Goal: Download file/media

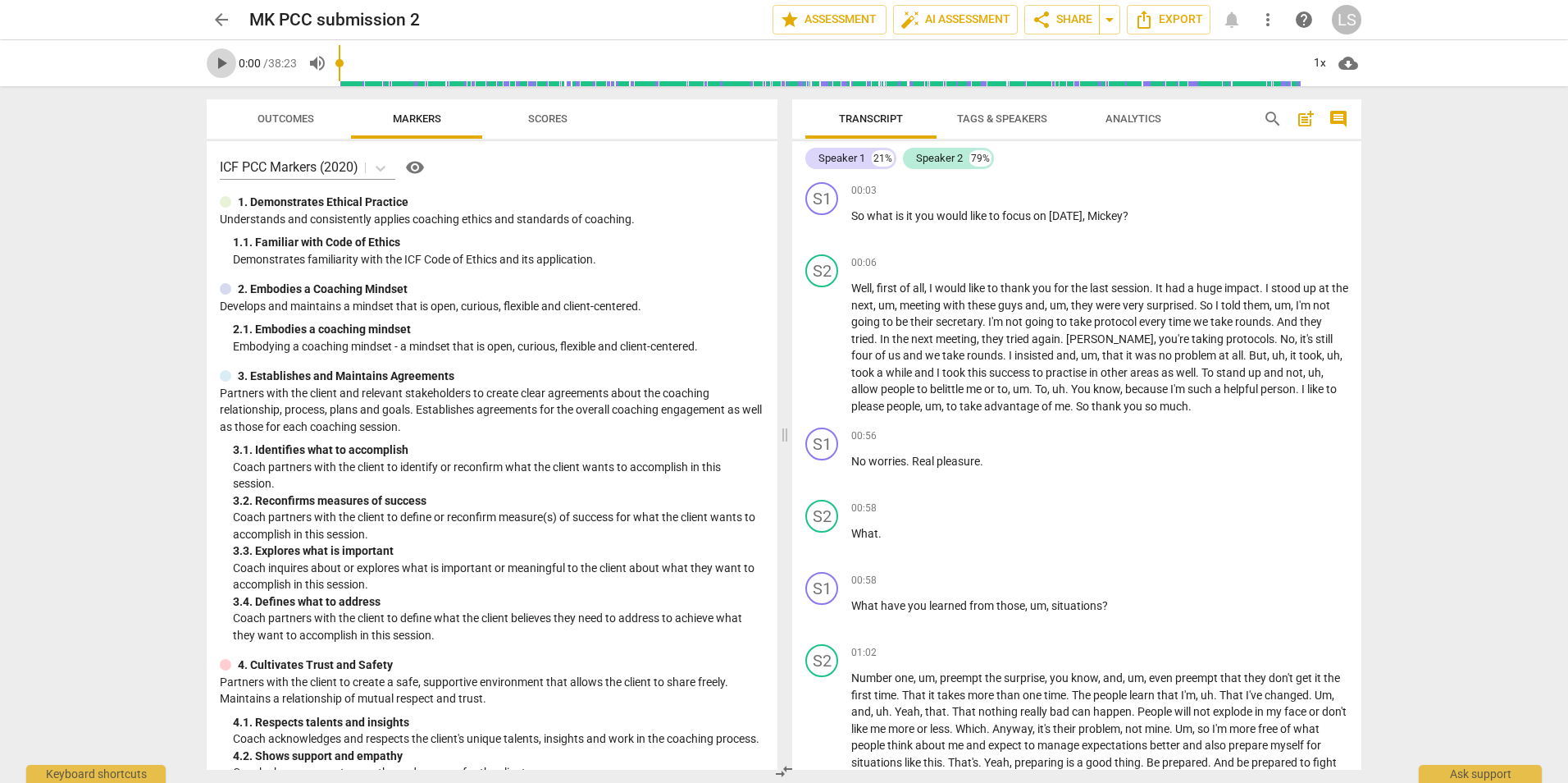
click at [223, 63] on span "play_arrow" at bounding box center [221, 63] width 20 height 20
click at [1116, 211] on span "Mickey" at bounding box center [1105, 216] width 36 height 13
click at [1117, 218] on span "Mickey" at bounding box center [1105, 216] width 36 height 13
click at [1109, 337] on span "[PERSON_NAME]" at bounding box center [1110, 338] width 88 height 13
click at [1129, 339] on span "[PERSON_NAME]" at bounding box center [1110, 338] width 88 height 13
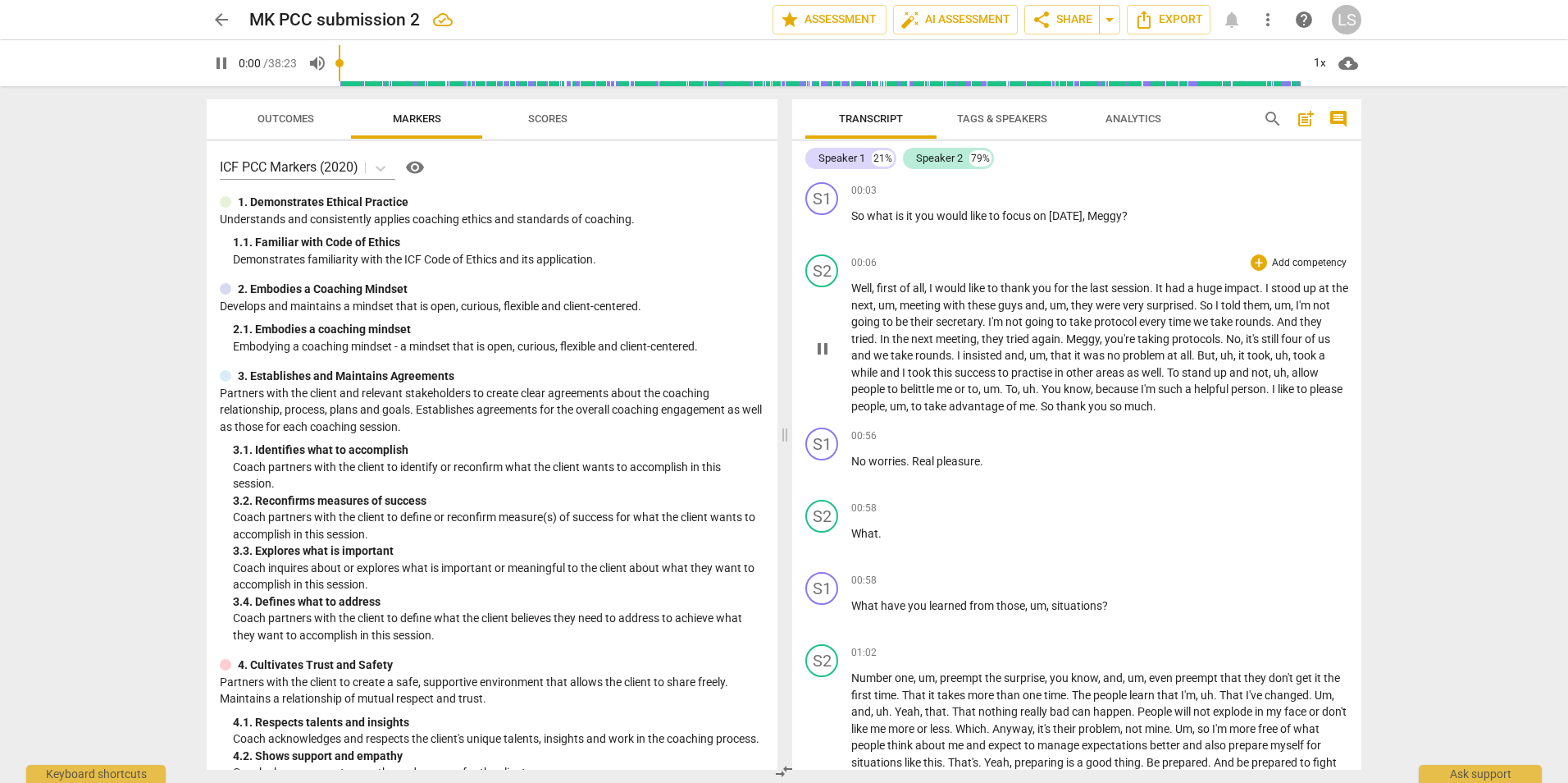
click at [955, 372] on span "this" at bounding box center [944, 372] width 22 height 13
click at [820, 354] on span "pause" at bounding box center [823, 349] width 20 height 20
click at [825, 352] on span "play_arrow" at bounding box center [823, 349] width 20 height 20
click at [825, 352] on span "pause" at bounding box center [823, 349] width 20 height 20
click at [818, 351] on span "play_arrow" at bounding box center [823, 349] width 20 height 20
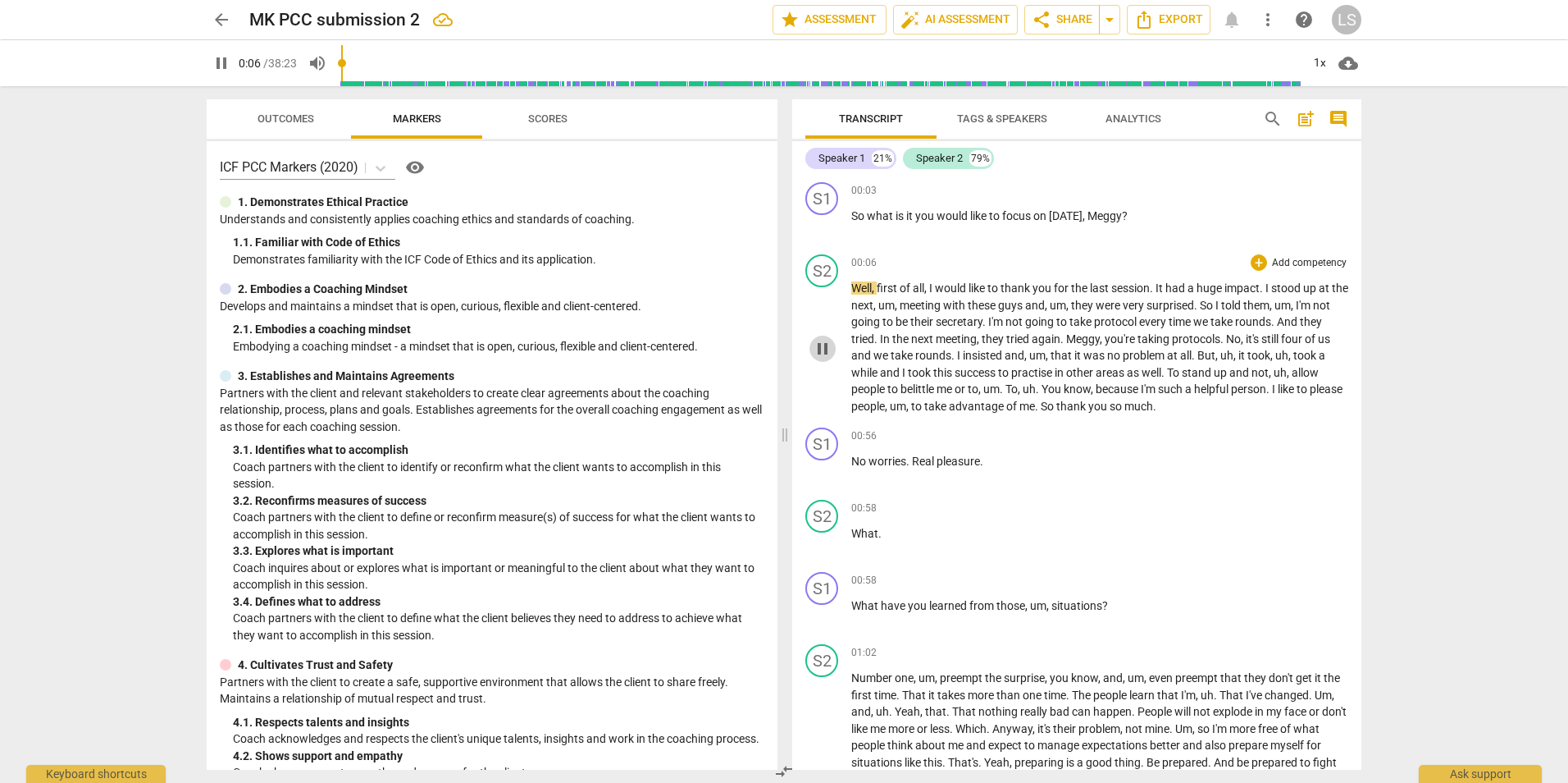
click at [818, 351] on span "pause" at bounding box center [823, 349] width 20 height 20
click at [221, 63] on span "play_arrow" at bounding box center [221, 63] width 20 height 20
drag, startPoint x: 344, startPoint y: 63, endPoint x: 393, endPoint y: 61, distance: 49.0
type input "121"
click at [393, 61] on input "range" at bounding box center [820, 63] width 962 height 52
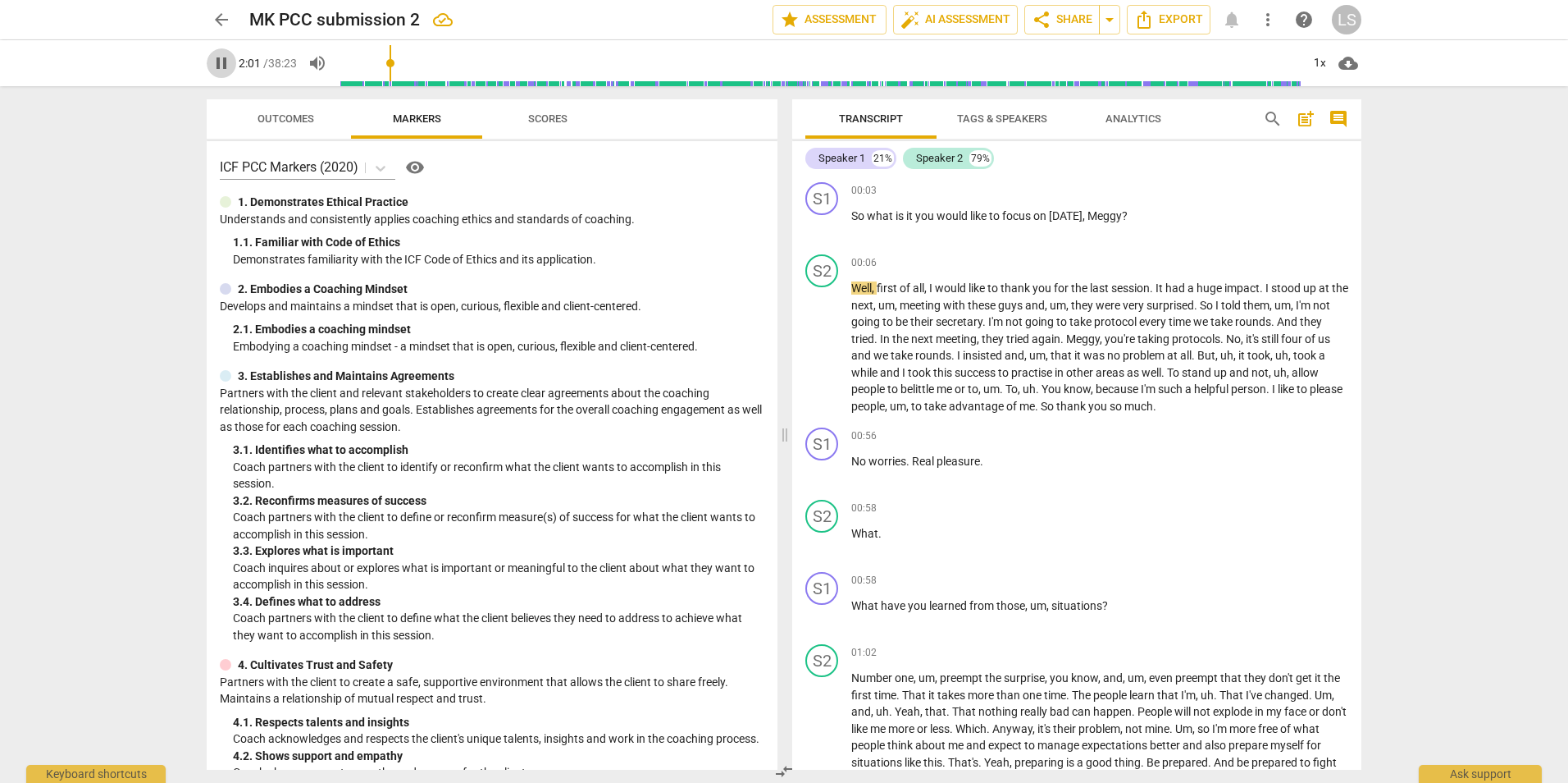
click at [215, 70] on span "pause" at bounding box center [221, 63] width 20 height 20
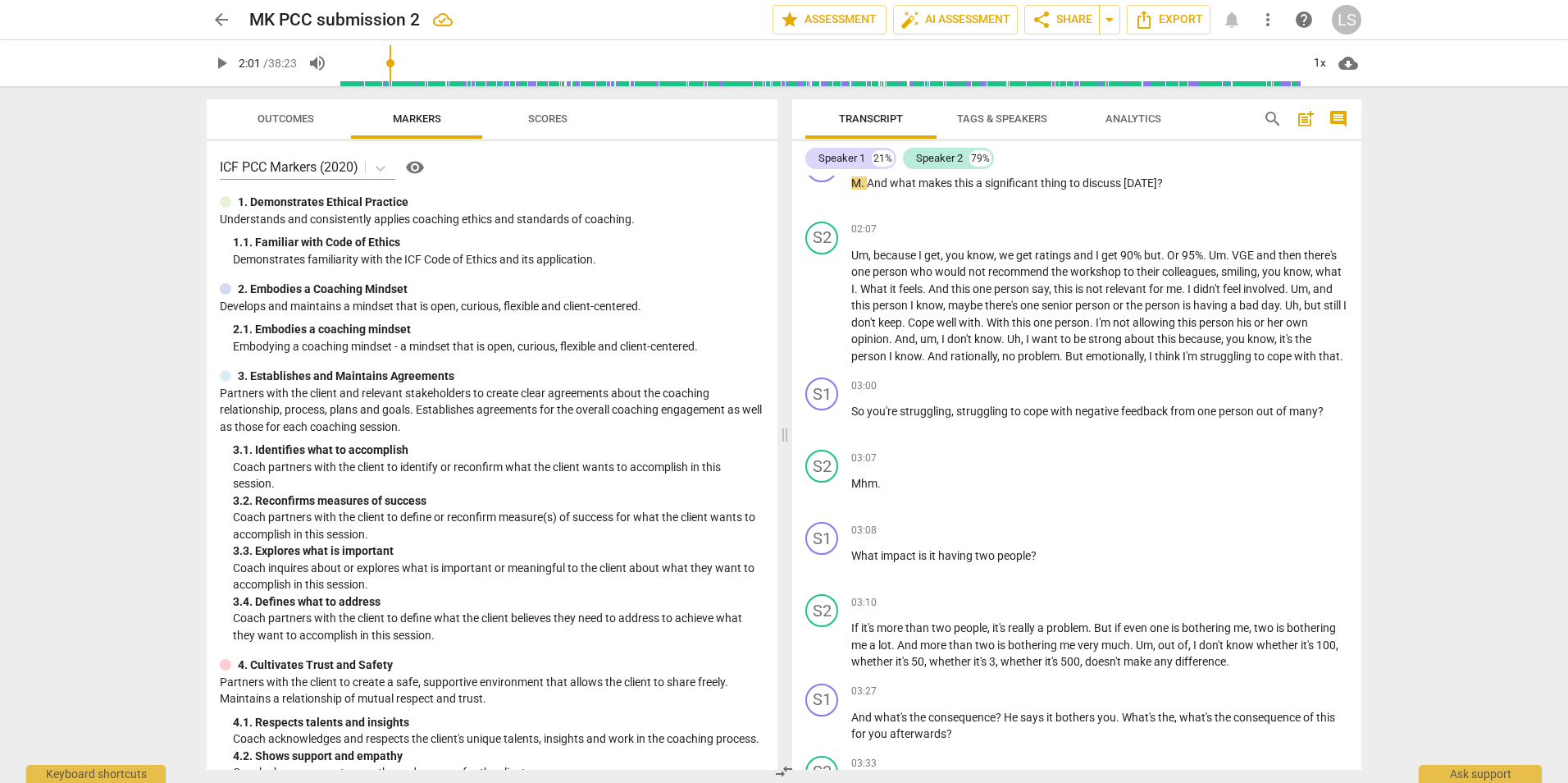
click at [222, 67] on span "play_arrow" at bounding box center [221, 63] width 20 height 20
click at [1364, 224] on div "Transcript Tags & Speakers Analytics search post_add comment Speaker 1 21% Spea…" at bounding box center [1080, 434] width 589 height 697
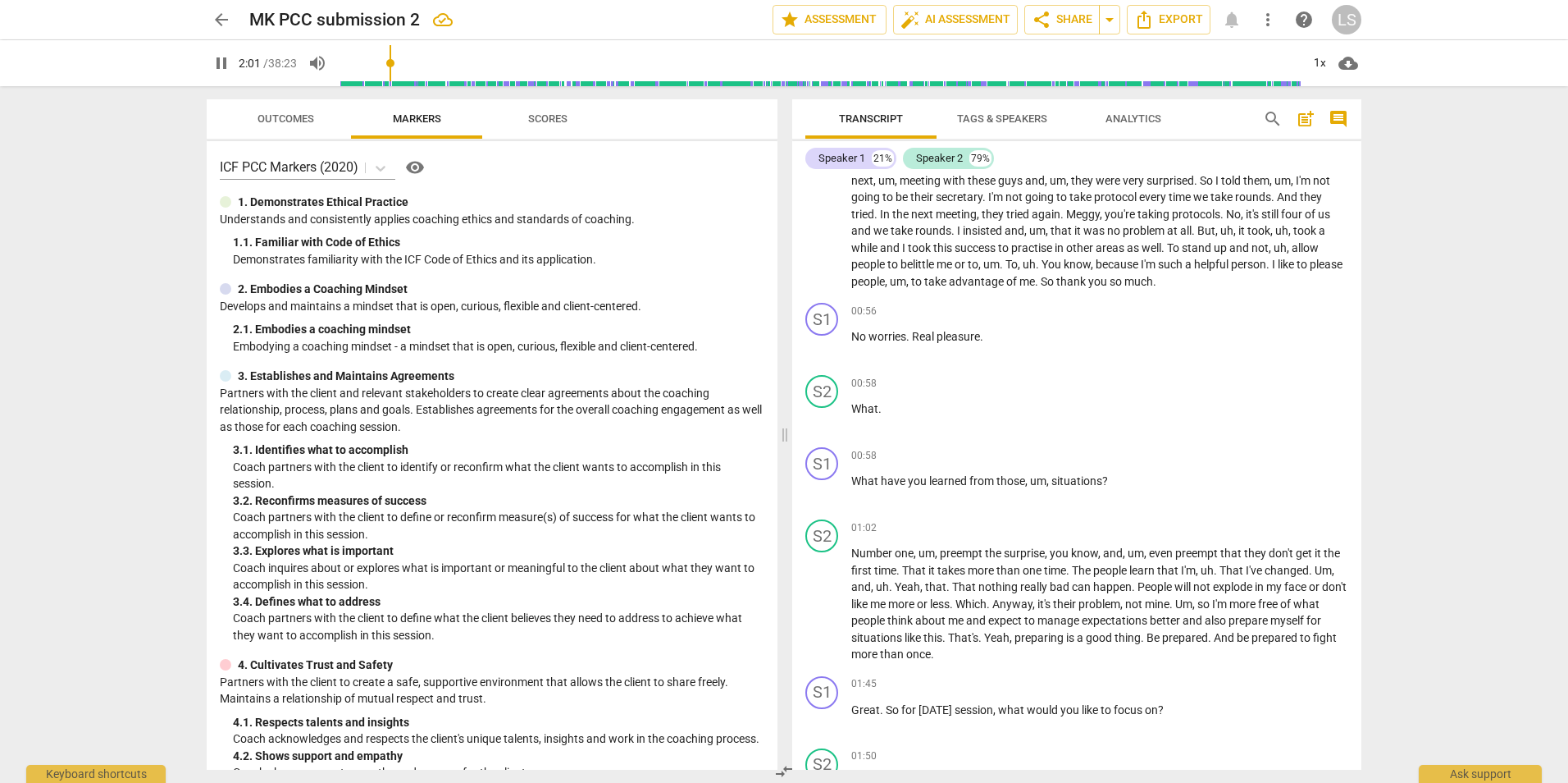
scroll to position [0, 0]
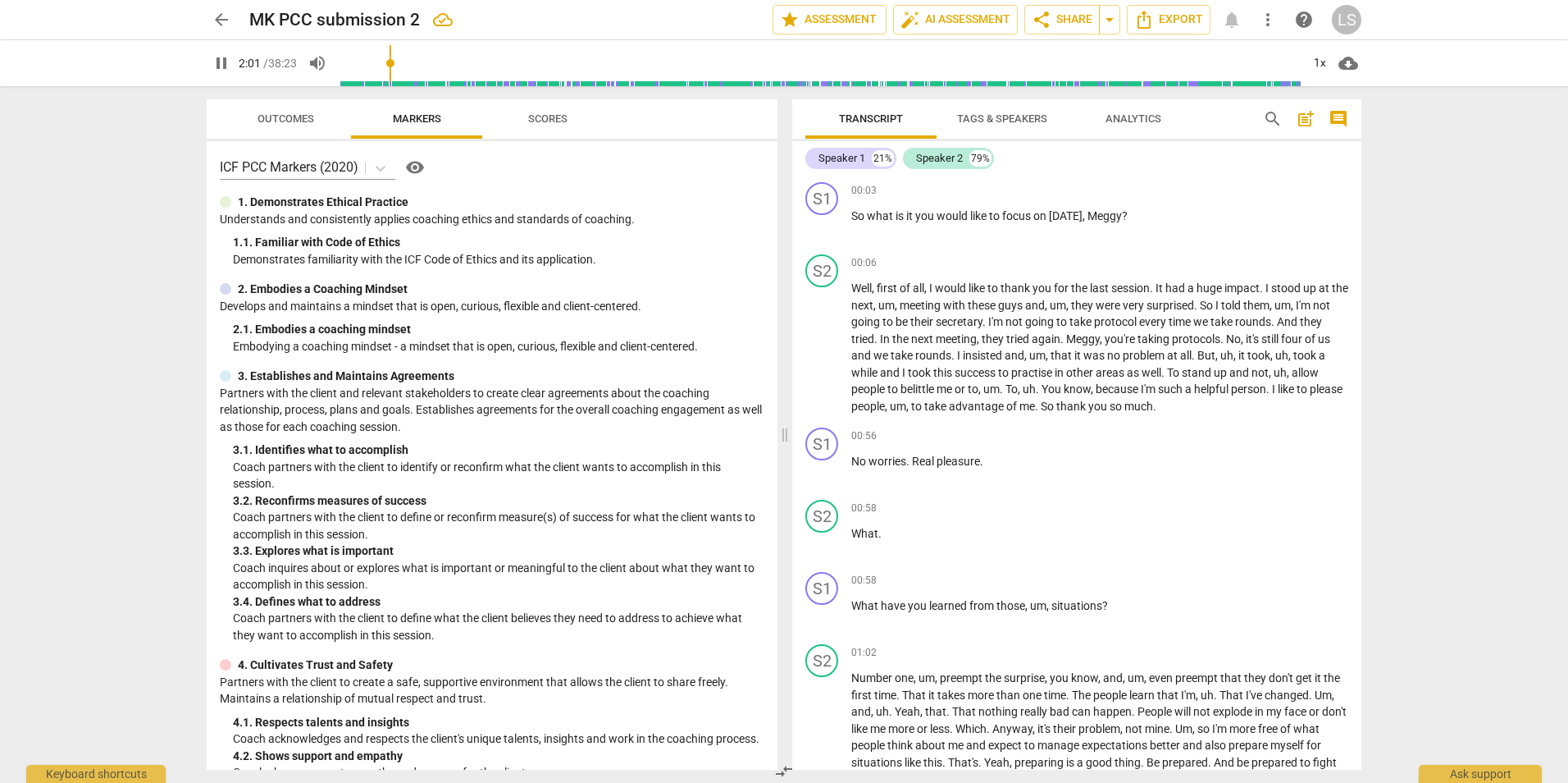
drag, startPoint x: 1179, startPoint y: 17, endPoint x: 1036, endPoint y: 117, distance: 174.5
click at [1036, 117] on div "arrow_back MK PCC submission 2 edit star Assessment auto_fix_high AI Assessment…" at bounding box center [784, 392] width 1568 height 783
click at [1036, 117] on span "Tags & Speakers" at bounding box center [1003, 118] width 90 height 12
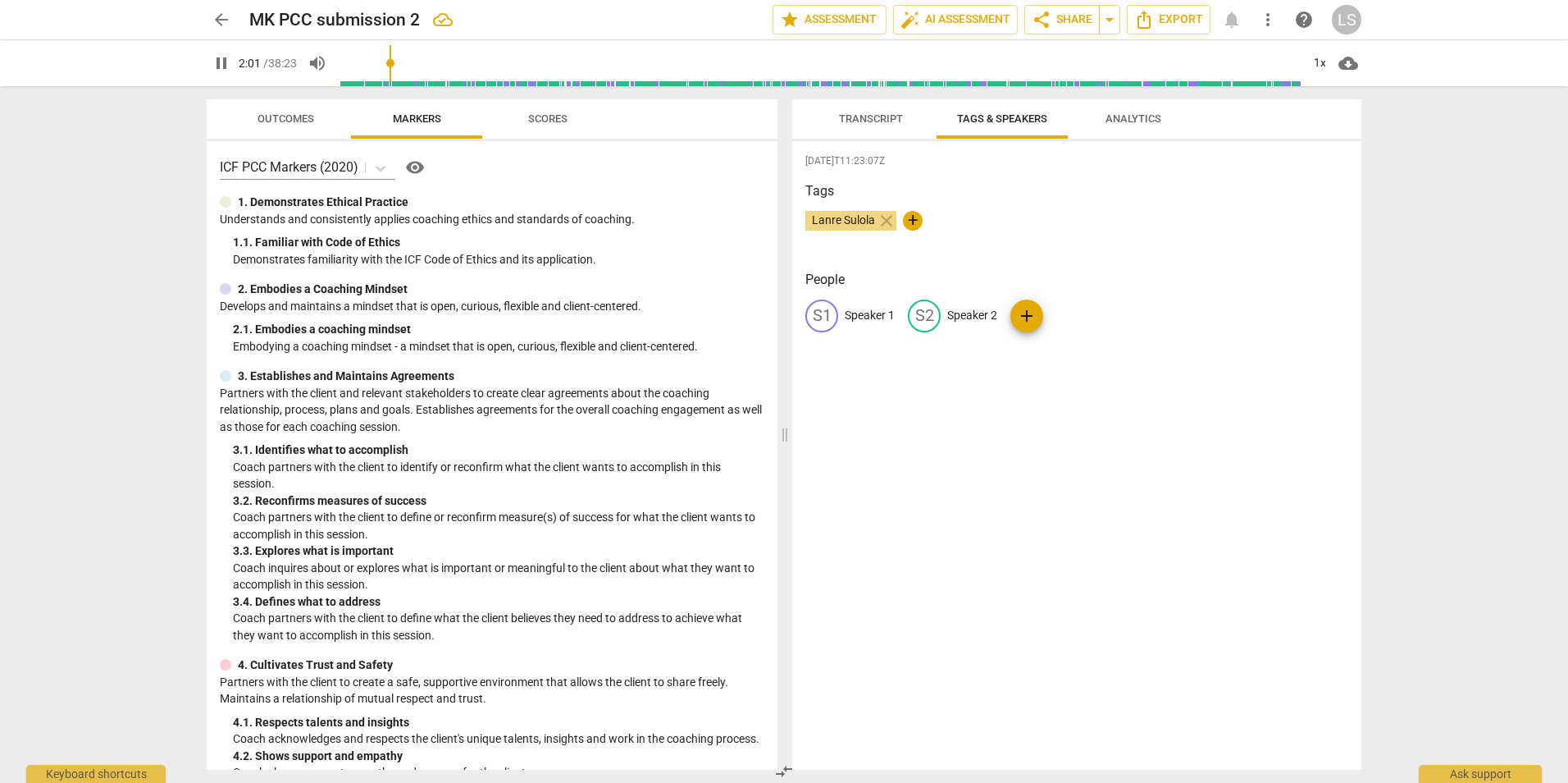
drag, startPoint x: 883, startPoint y: 109, endPoint x: 874, endPoint y: 114, distance: 10.3
click at [874, 114] on span "Transcript" at bounding box center [871, 118] width 64 height 12
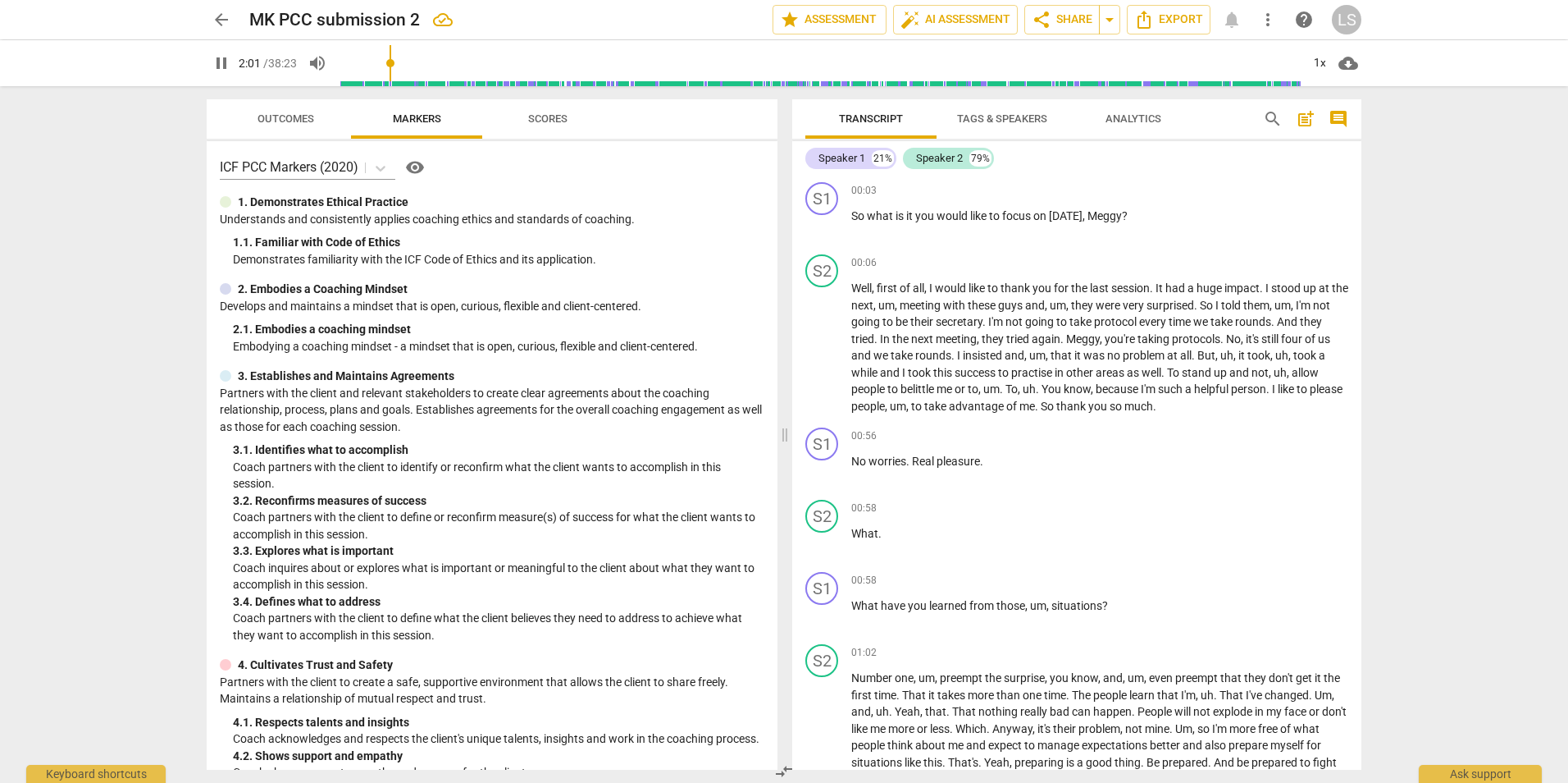
click at [996, 114] on span "Tags & Speakers" at bounding box center [1003, 118] width 90 height 12
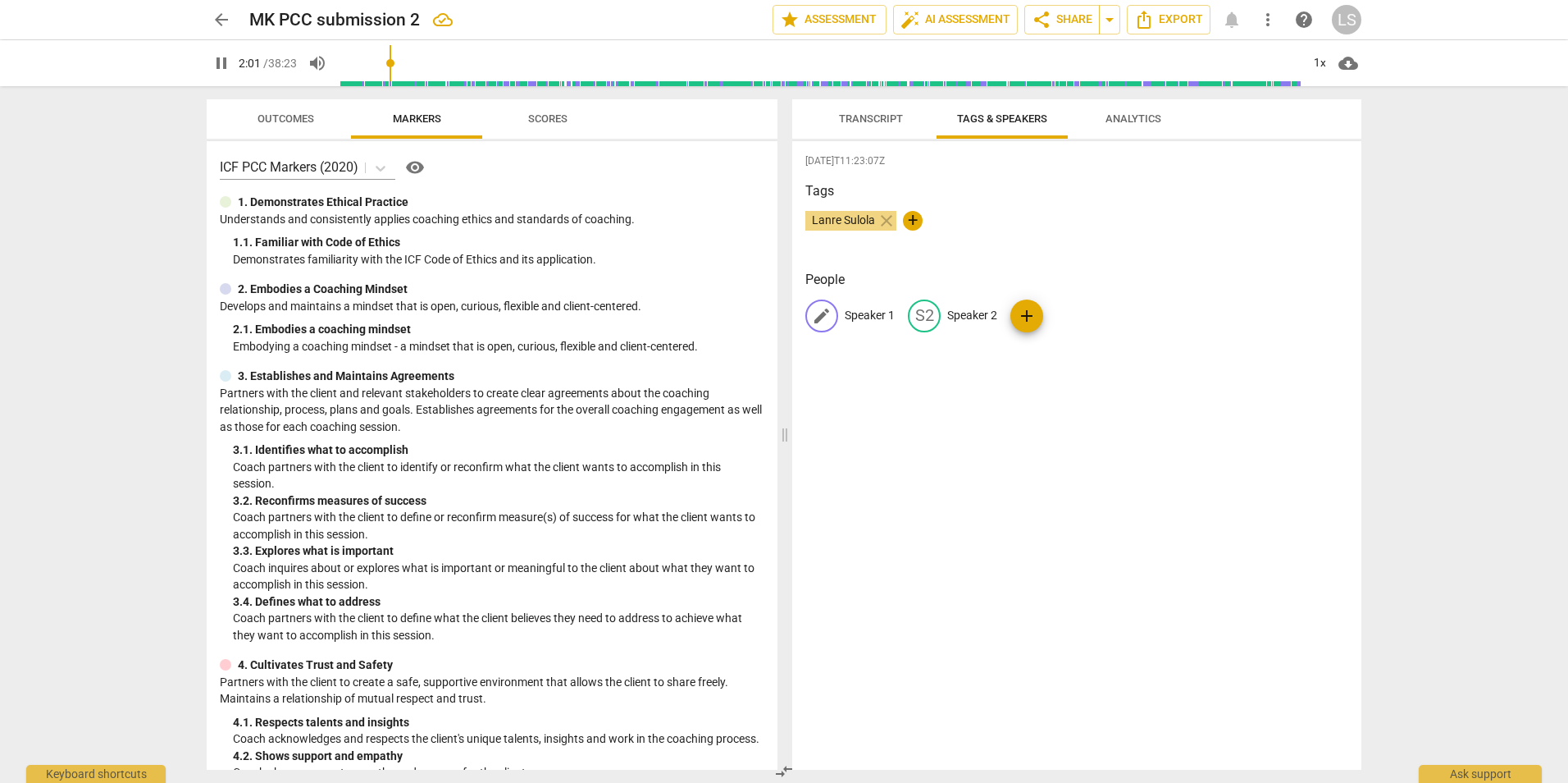
click at [831, 316] on span "edit" at bounding box center [822, 316] width 20 height 20
type input "Coach"
click at [1023, 317] on span "edit" at bounding box center [1031, 316] width 20 height 20
type input "Client"
click at [1243, 384] on div "[DATE]T11:23:07Z Tags Lanre Sulola close + People CO Coach edit Client delete a…" at bounding box center [1077, 455] width 570 height 629
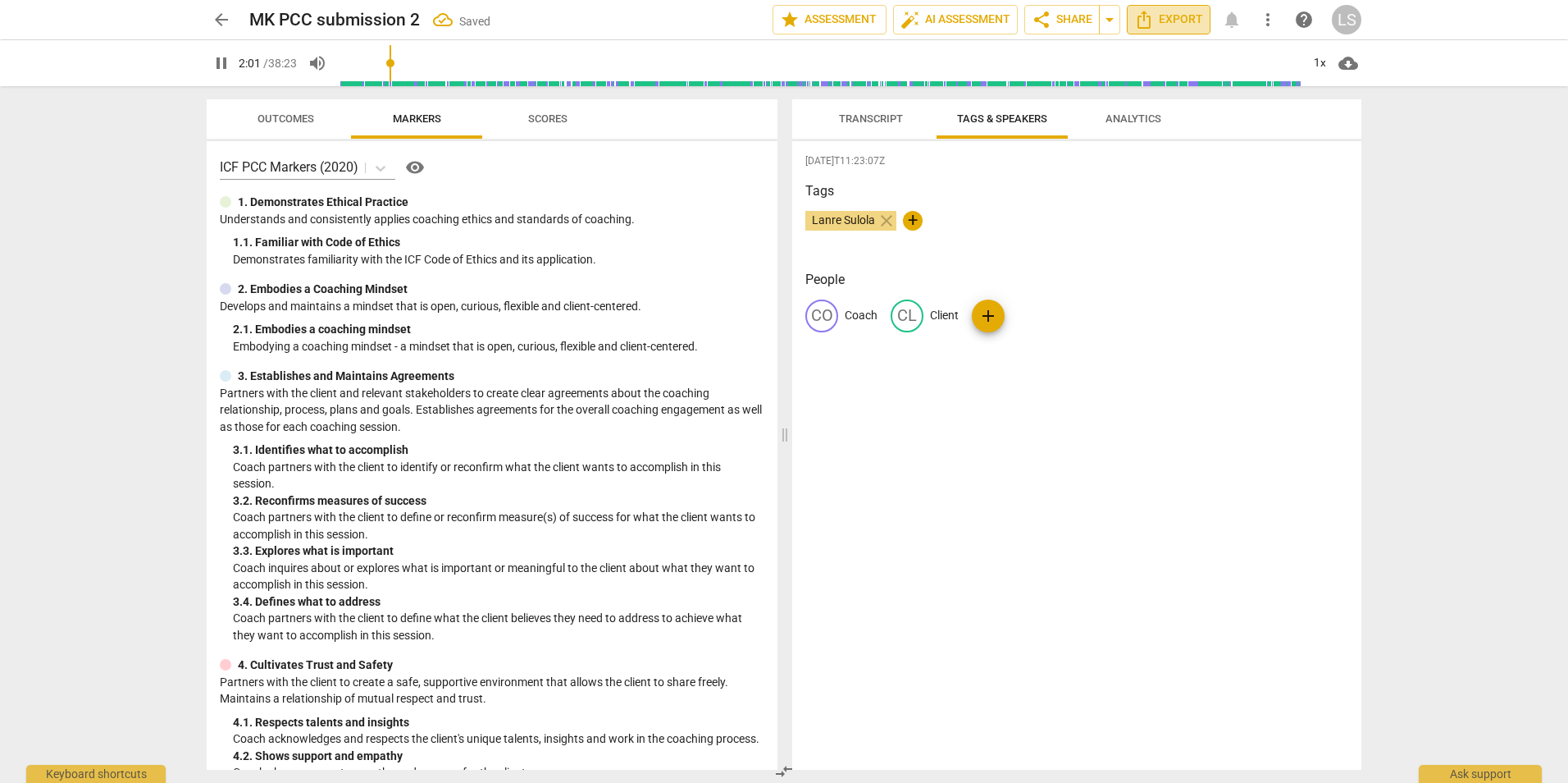
click at [1184, 21] on span "Export" at bounding box center [1168, 19] width 69 height 20
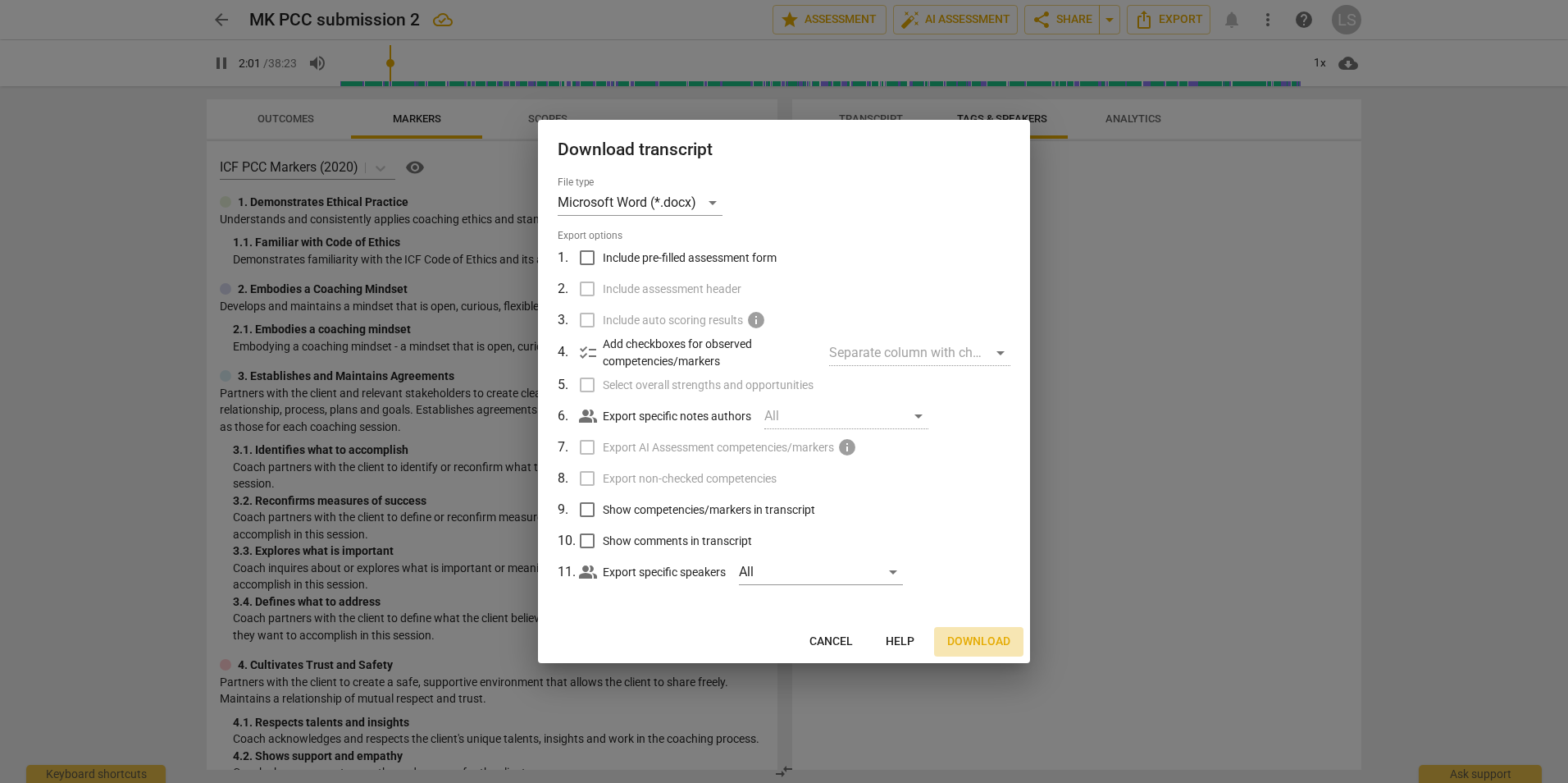
click at [967, 638] on span "Download" at bounding box center [978, 641] width 63 height 17
